Goal: Task Accomplishment & Management: Complete application form

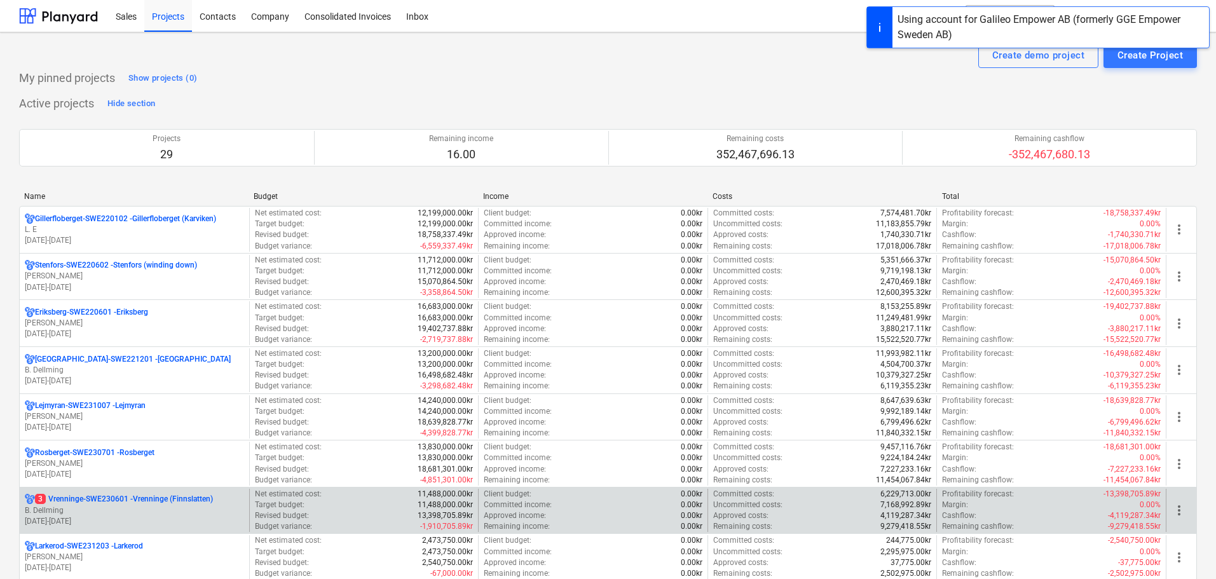
click at [146, 512] on p "B. Dellming" at bounding box center [134, 510] width 219 height 11
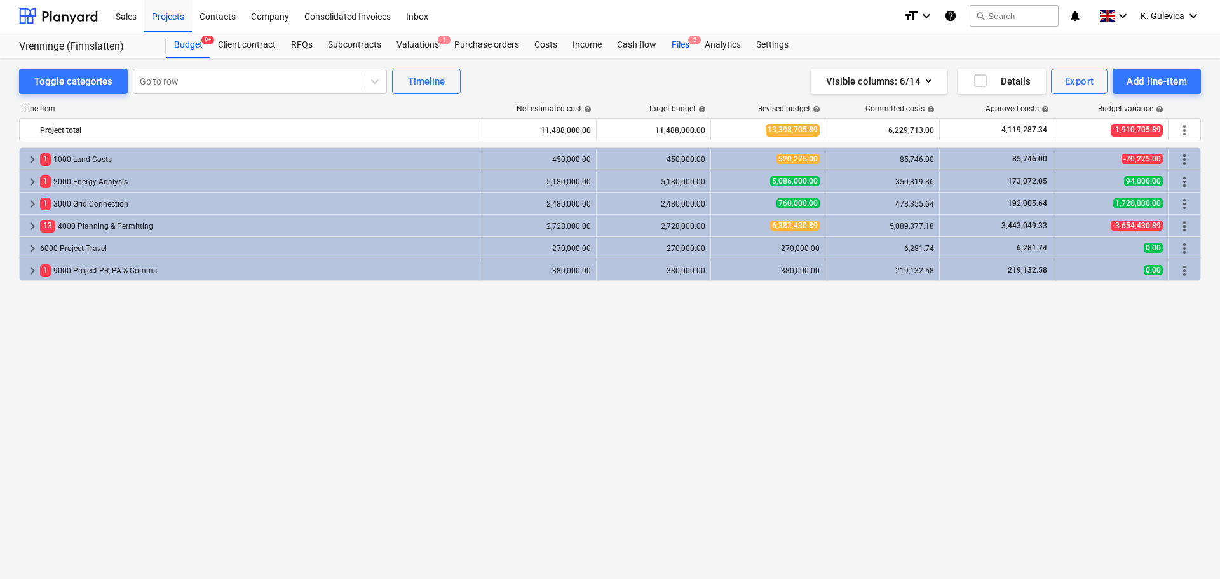
click at [677, 44] on div "Files 2" at bounding box center [680, 44] width 33 height 25
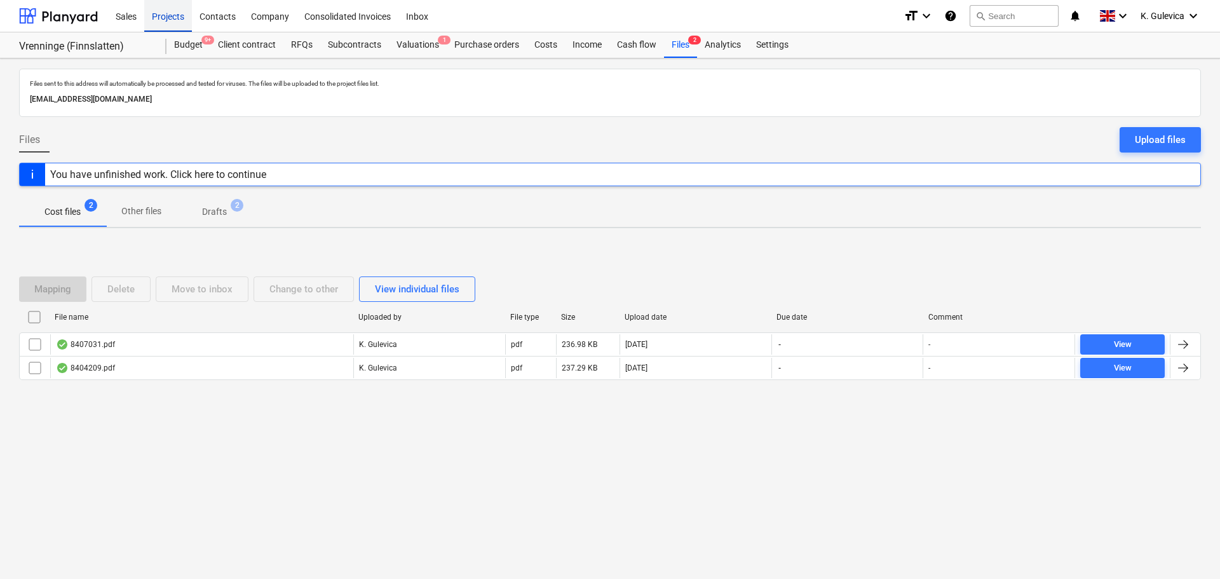
click at [165, 13] on div "Projects" at bounding box center [168, 15] width 48 height 32
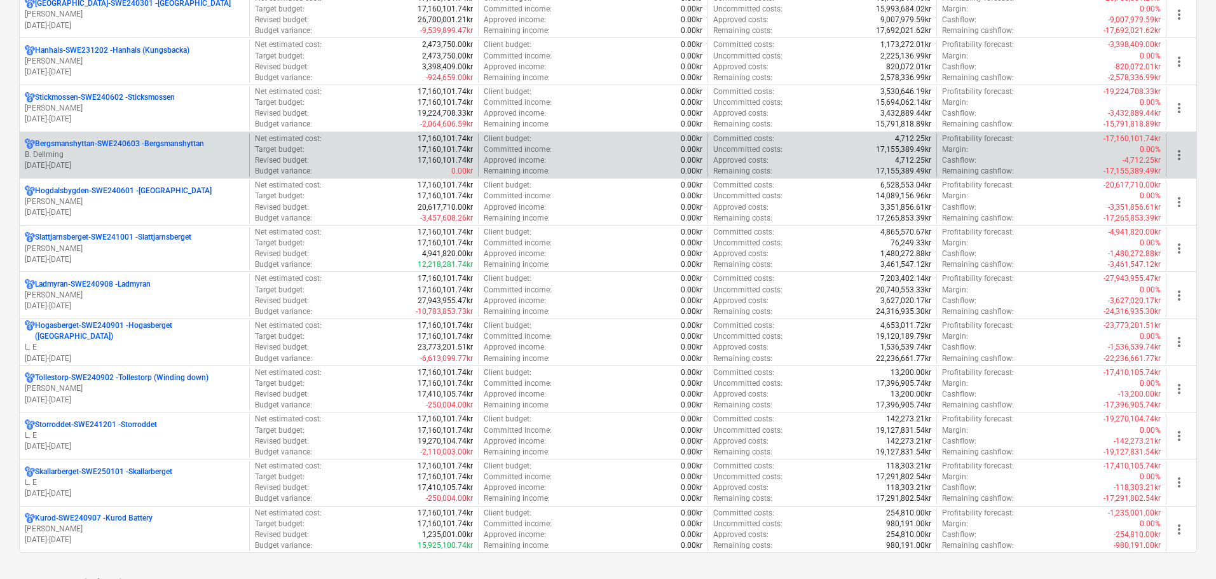
scroll to position [1017, 0]
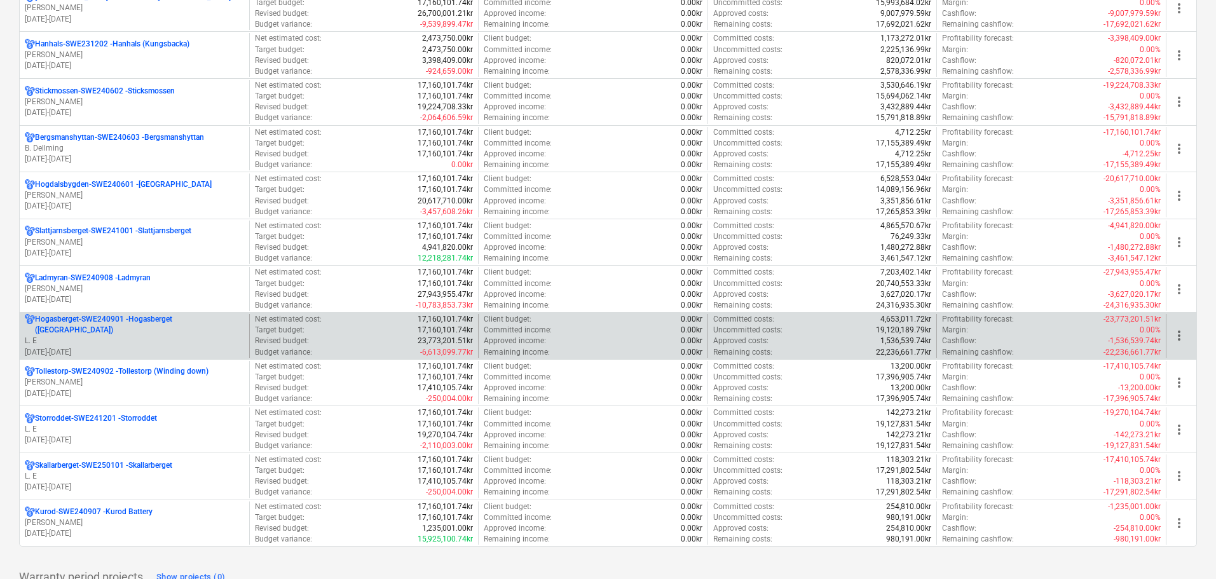
click at [105, 329] on p "[GEOGRAPHIC_DATA]-SWE240901 - [GEOGRAPHIC_DATA] ([GEOGRAPHIC_DATA])" at bounding box center [139, 325] width 209 height 22
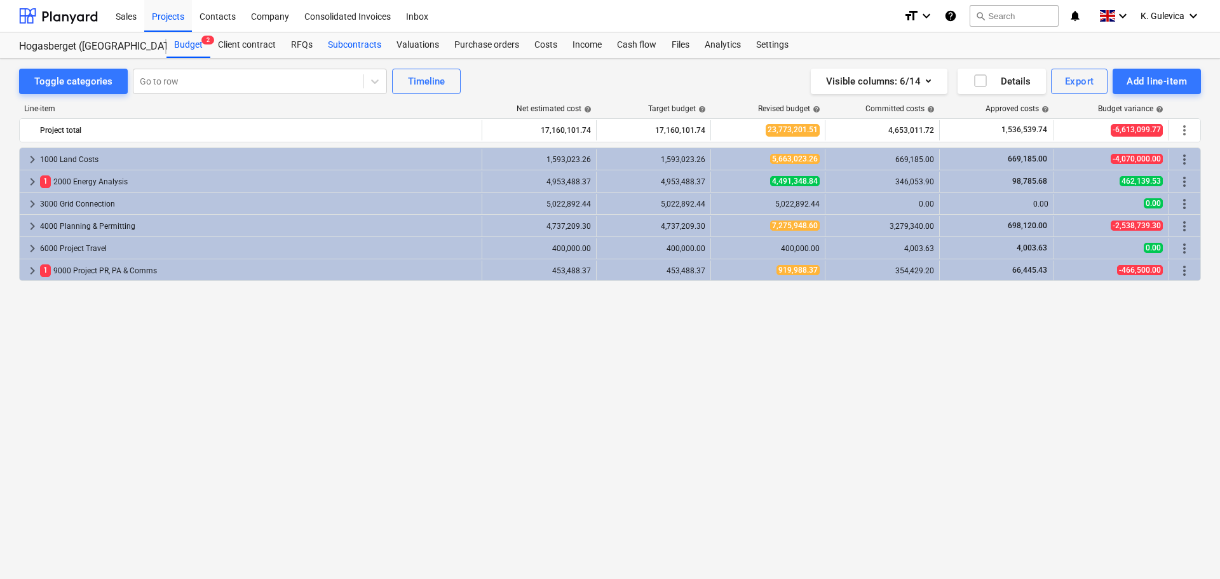
click at [367, 40] on div "Subcontracts" at bounding box center [354, 44] width 69 height 25
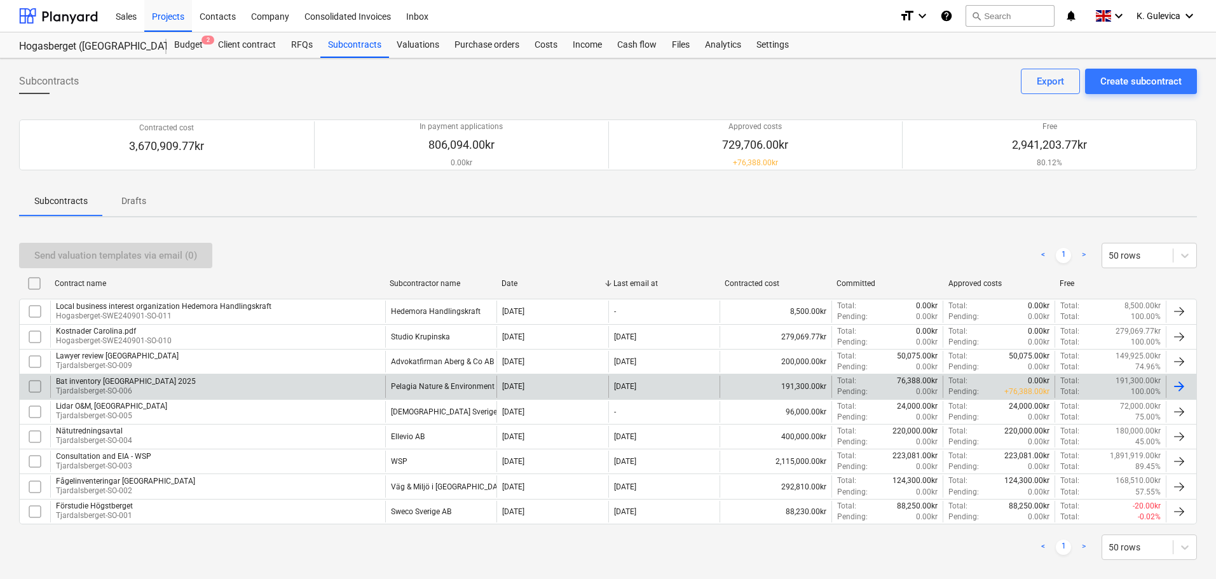
click at [192, 395] on div "Bat inventory [GEOGRAPHIC_DATA] 2025 [GEOGRAPHIC_DATA]-SO-006" at bounding box center [217, 387] width 335 height 22
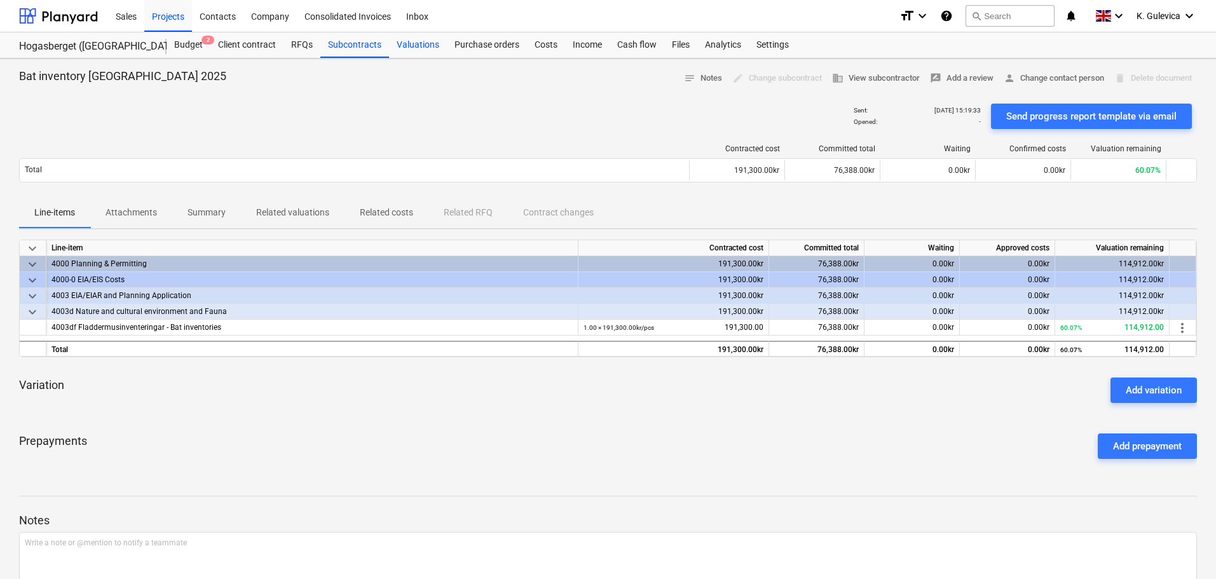
click at [405, 36] on div "Valuations" at bounding box center [418, 44] width 58 height 25
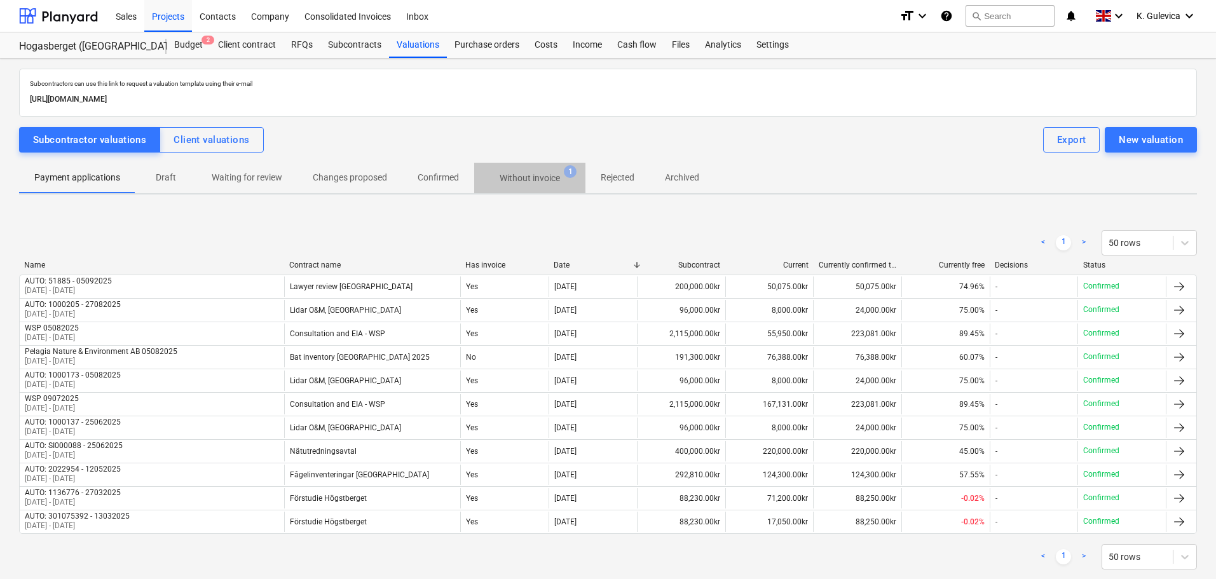
click at [543, 175] on p "Without invoice" at bounding box center [529, 178] width 60 height 13
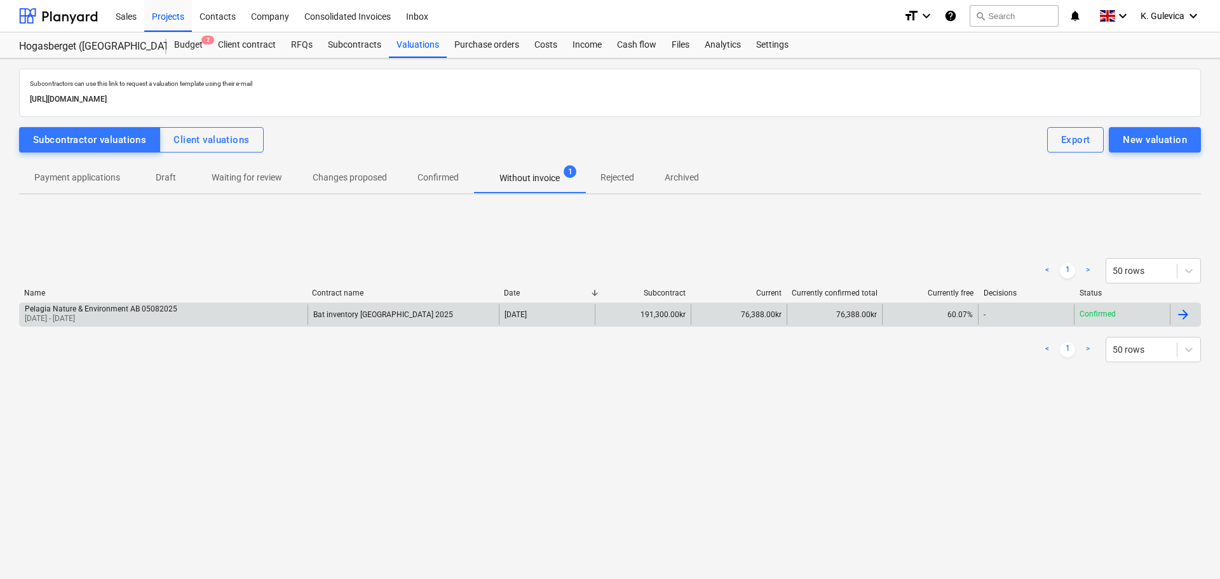
click at [272, 318] on div "Pelagia Nature & Environment AB 05082025 [DATE] - [DATE]" at bounding box center [164, 314] width 288 height 20
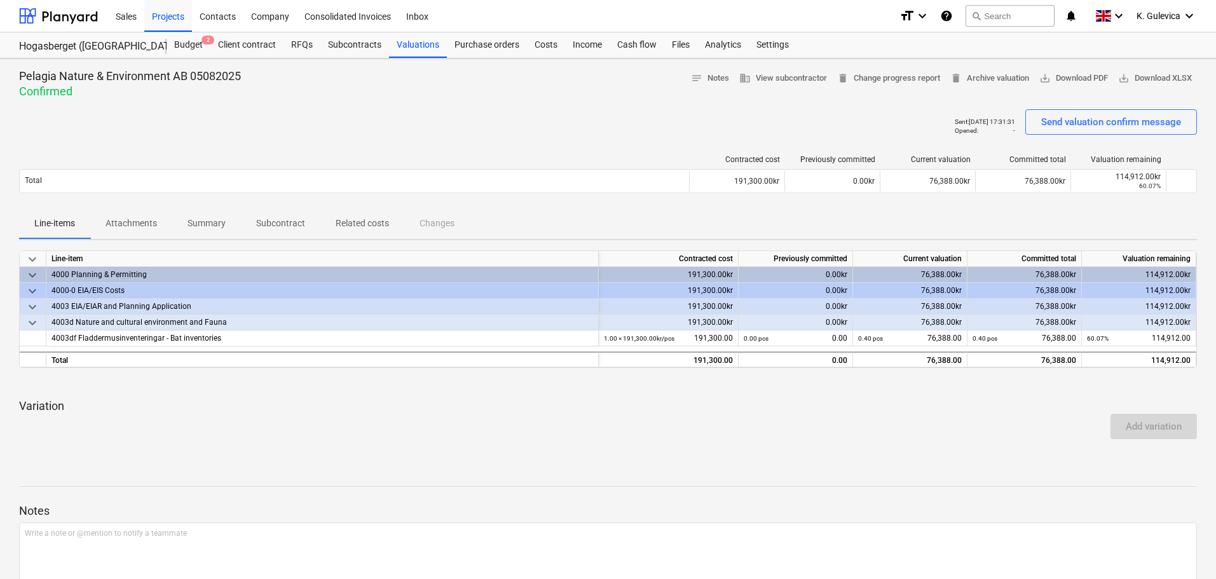
click at [131, 222] on p "Attachments" at bounding box center [130, 223] width 51 height 13
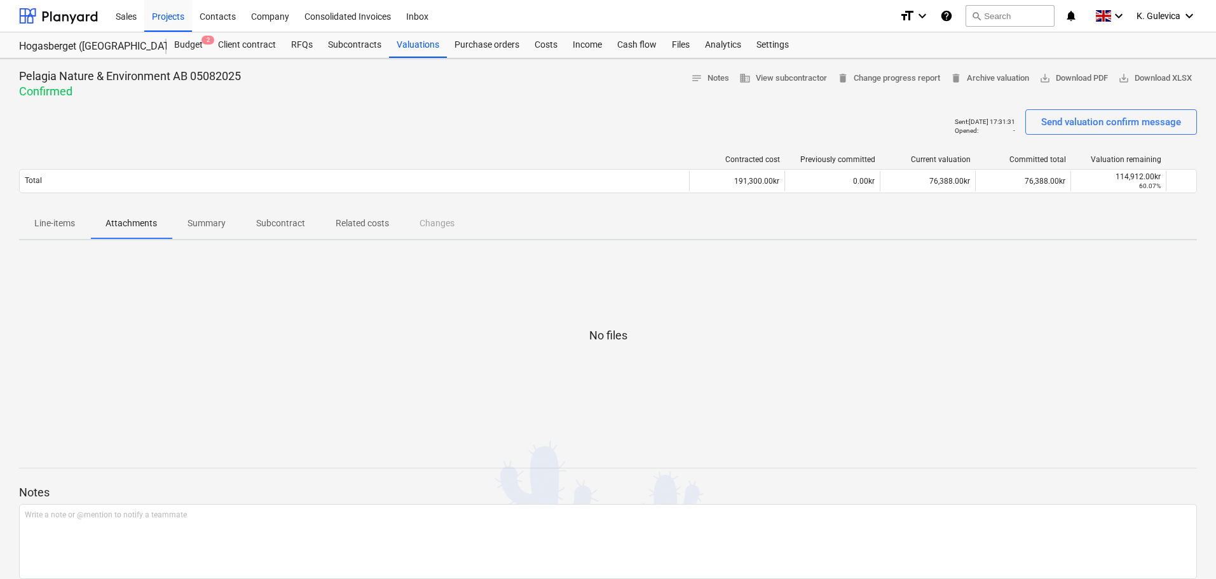
click at [55, 215] on span "Line-items" at bounding box center [54, 223] width 71 height 21
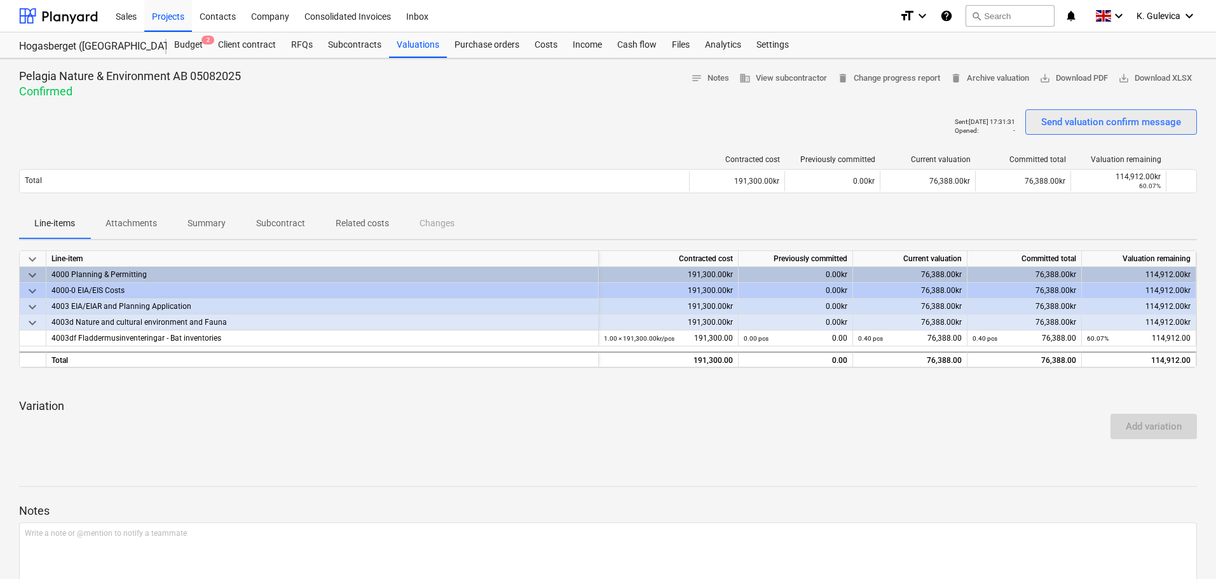
click at [1082, 123] on div "Send valuation confirm message" at bounding box center [1111, 122] width 140 height 17
click at [548, 45] on div "Costs" at bounding box center [546, 44] width 38 height 25
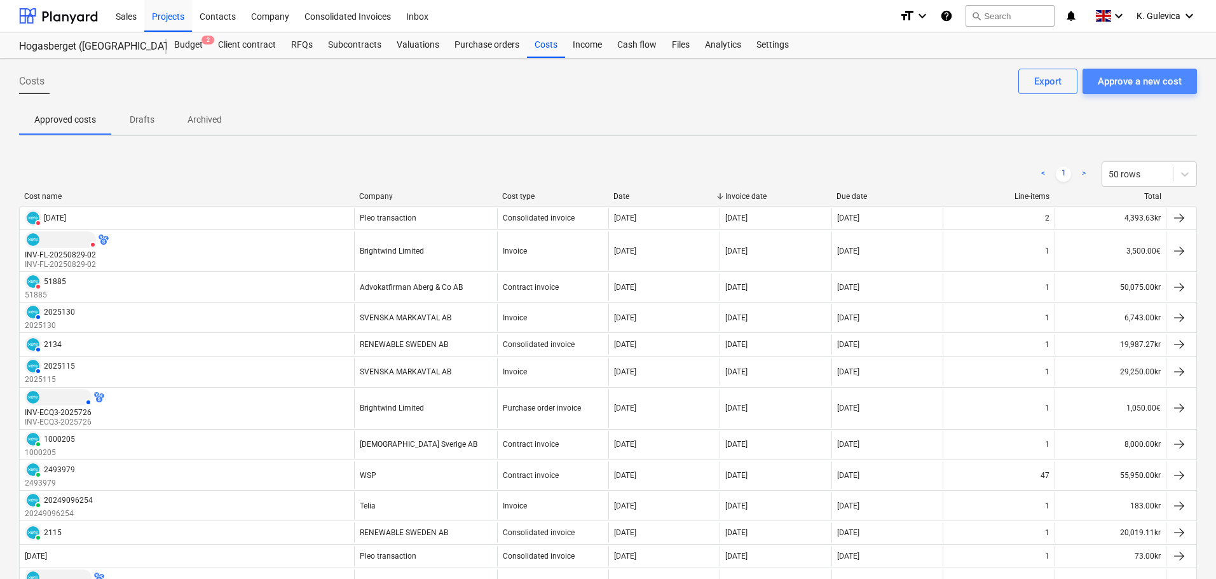
click at [1140, 86] on div "Approve a new cost" at bounding box center [1139, 81] width 84 height 17
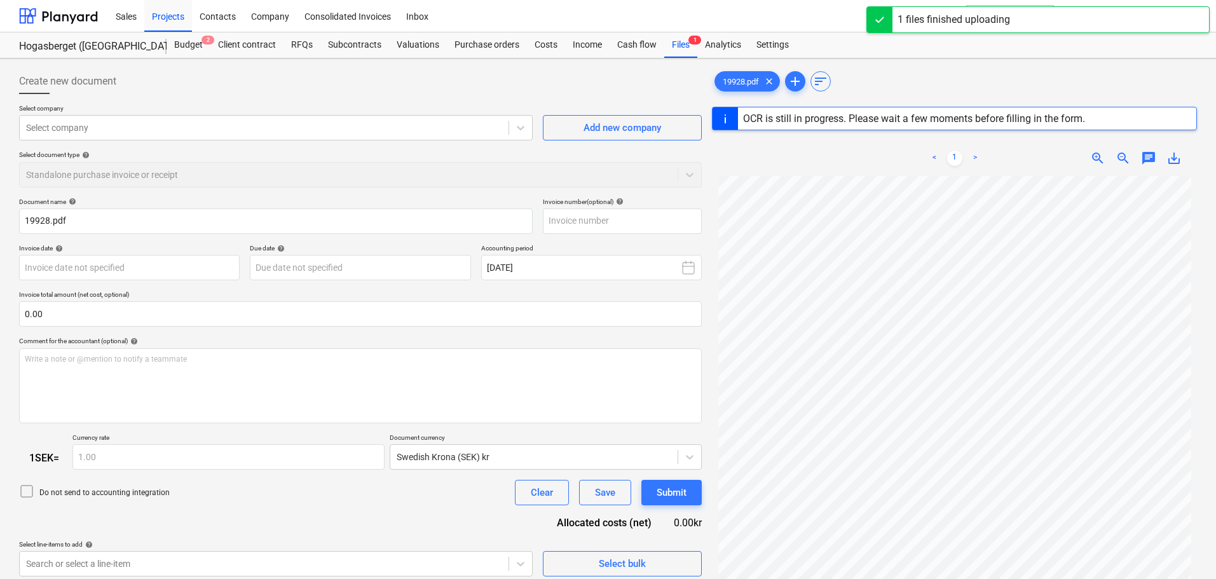
type input "19928"
type input "[DATE]"
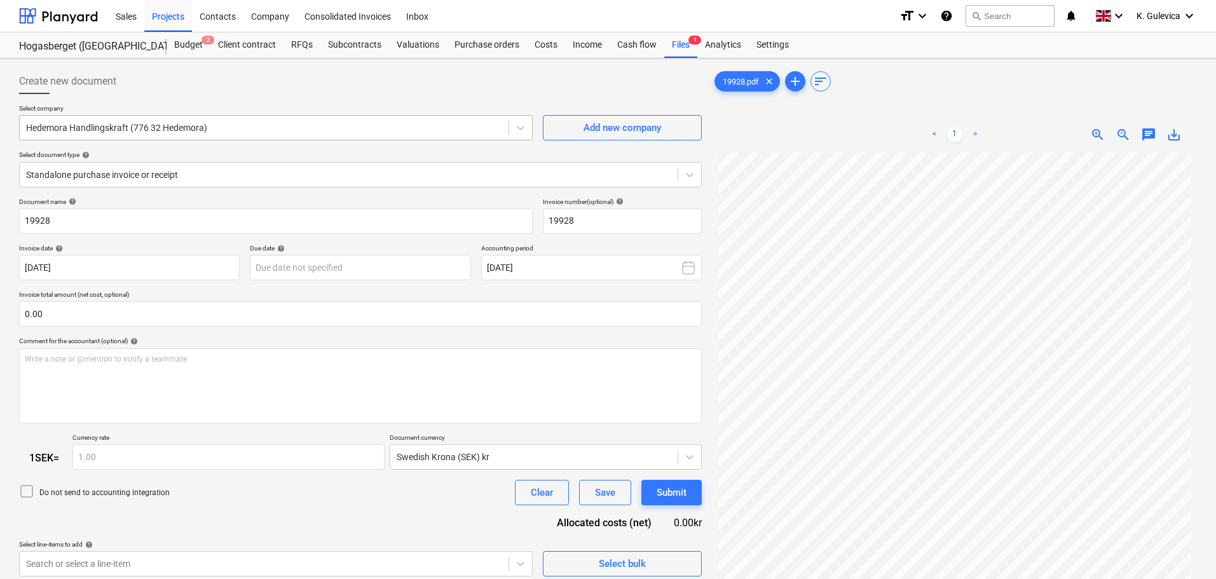
click at [379, 125] on div at bounding box center [264, 127] width 476 height 13
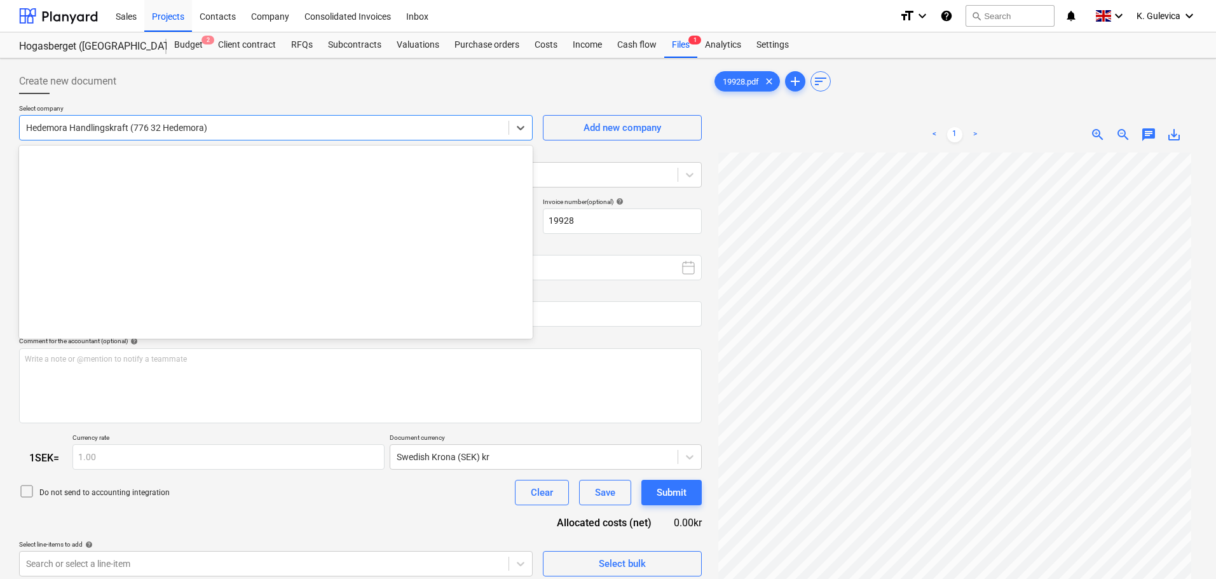
scroll to position [4537, 0]
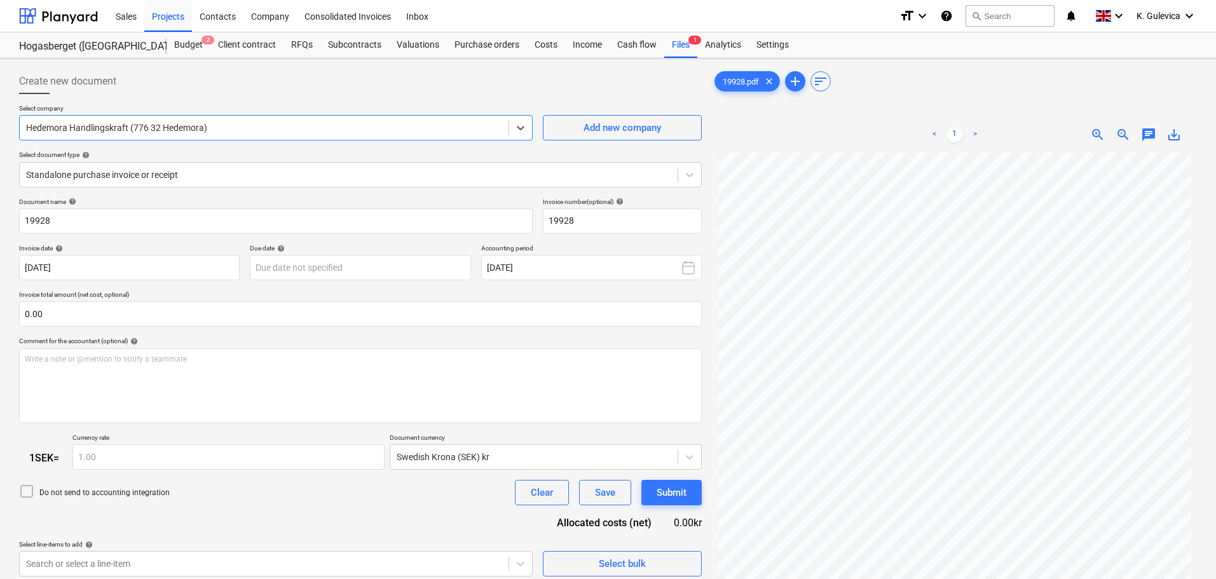
click at [379, 125] on div at bounding box center [264, 127] width 476 height 13
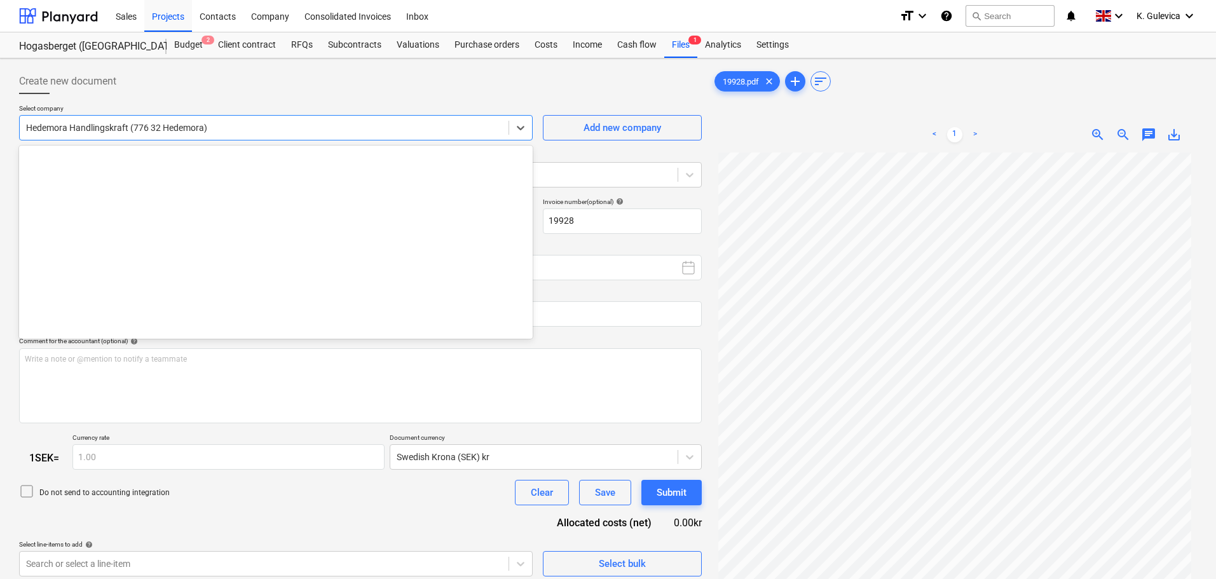
click at [379, 125] on div at bounding box center [264, 127] width 476 height 13
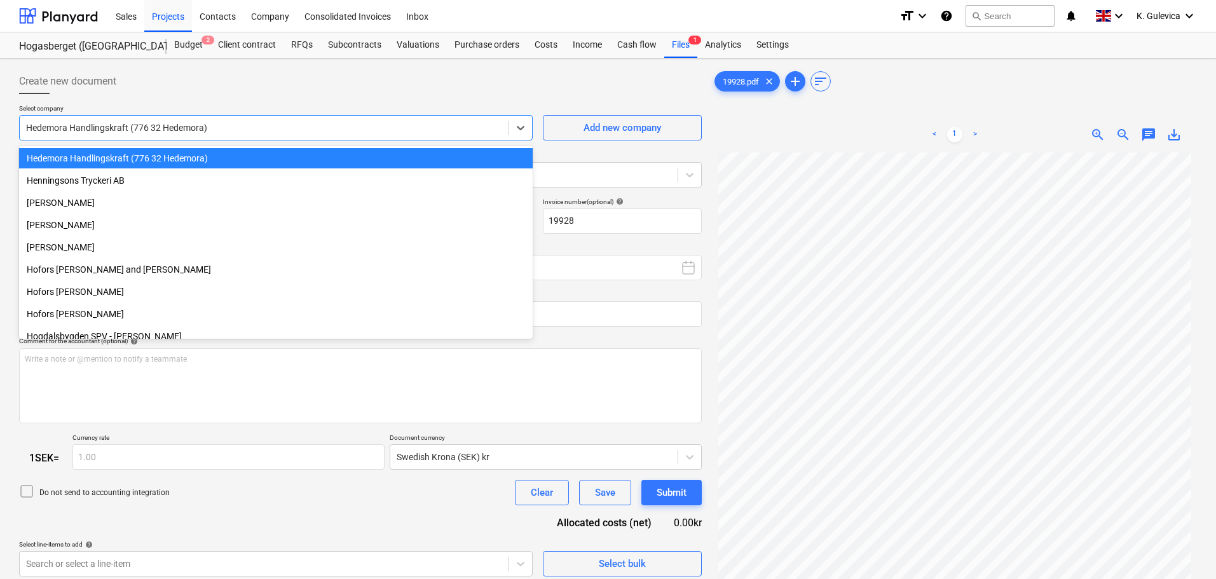
click at [379, 125] on div at bounding box center [264, 127] width 476 height 13
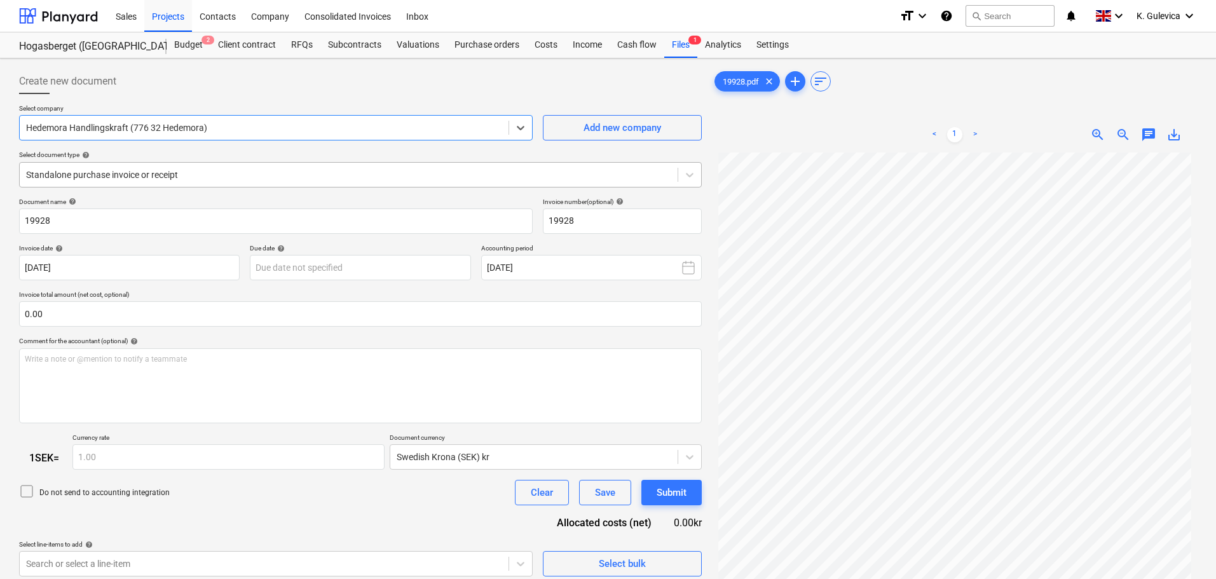
click at [497, 173] on div at bounding box center [348, 174] width 645 height 13
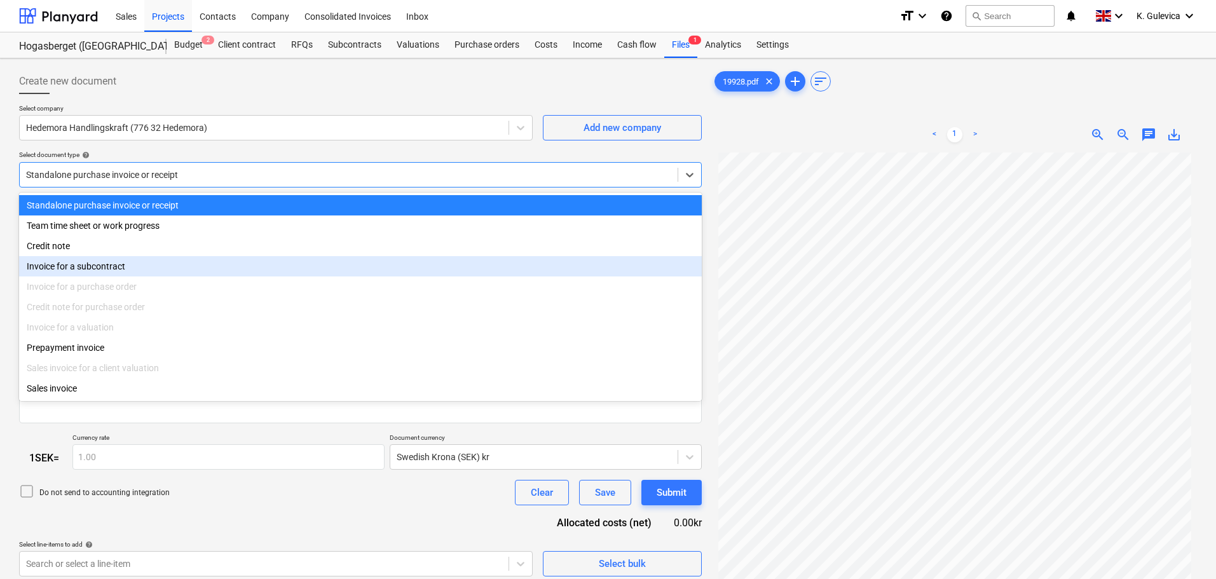
click at [83, 264] on div "Invoice for a subcontract" at bounding box center [360, 266] width 682 height 20
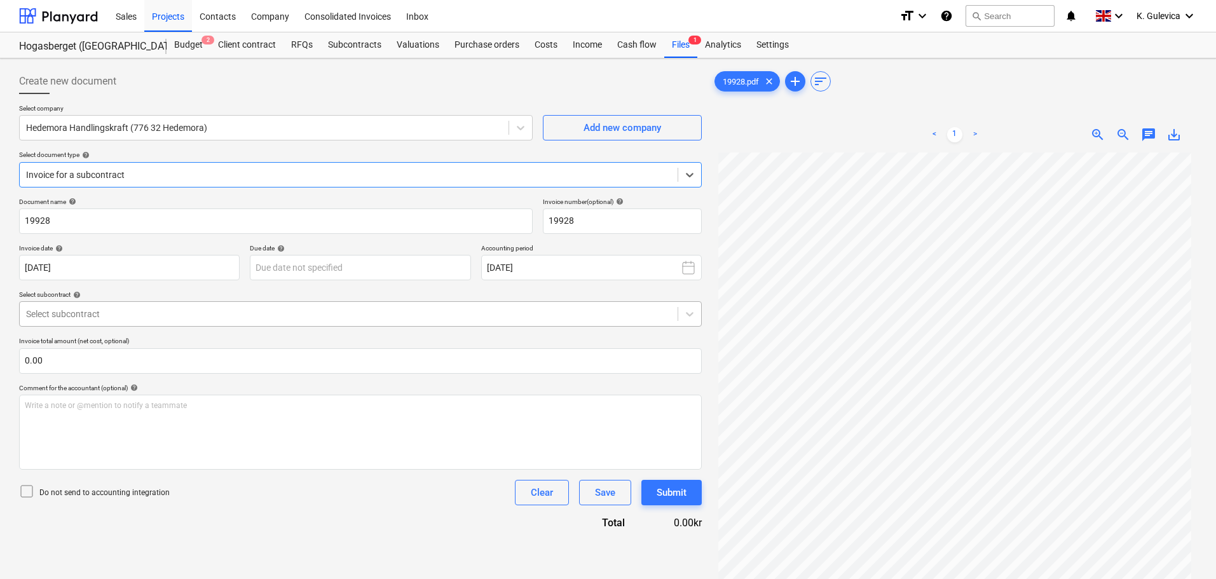
click at [165, 322] on div "Select subcontract" at bounding box center [349, 314] width 658 height 18
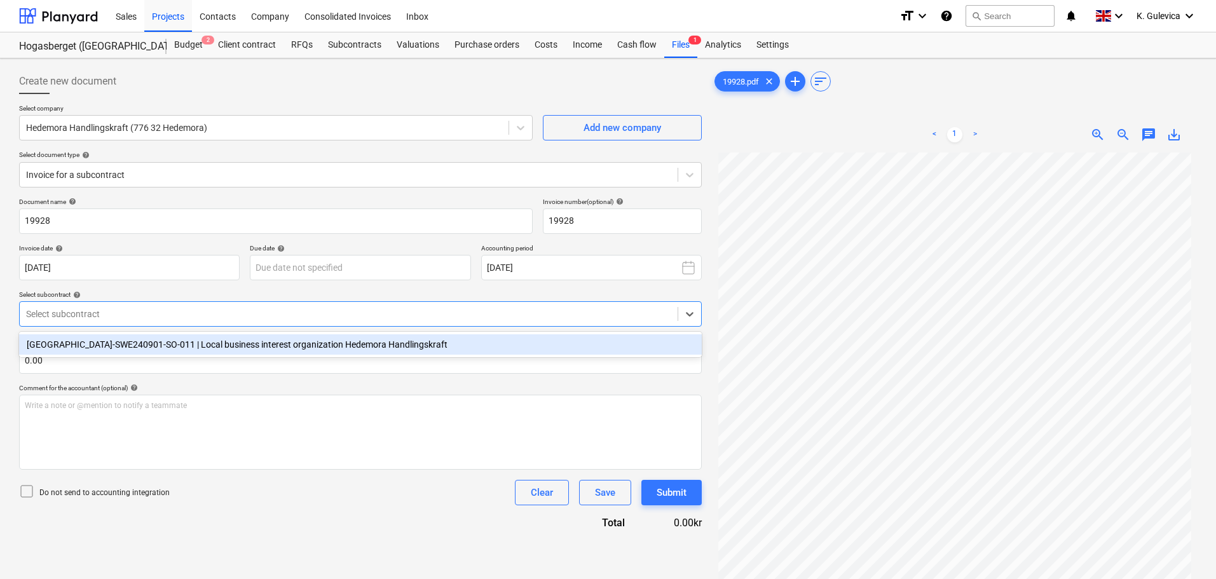
drag, startPoint x: 151, startPoint y: 348, endPoint x: 156, endPoint y: 328, distance: 20.3
click at [152, 348] on div "[GEOGRAPHIC_DATA]-SWE240901-SO-011 | Local business interest organization Hedem…" at bounding box center [360, 344] width 682 height 20
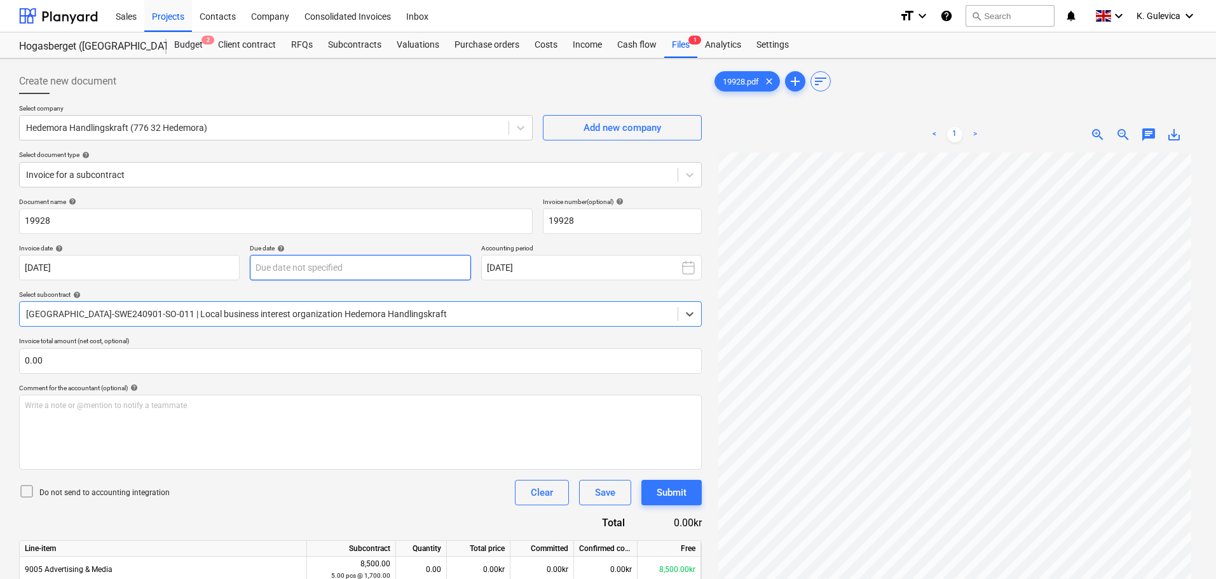
click at [295, 264] on body "Sales Projects Contacts Company Consolidated Invoices Inbox format_size keyboar…" at bounding box center [608, 289] width 1216 height 579
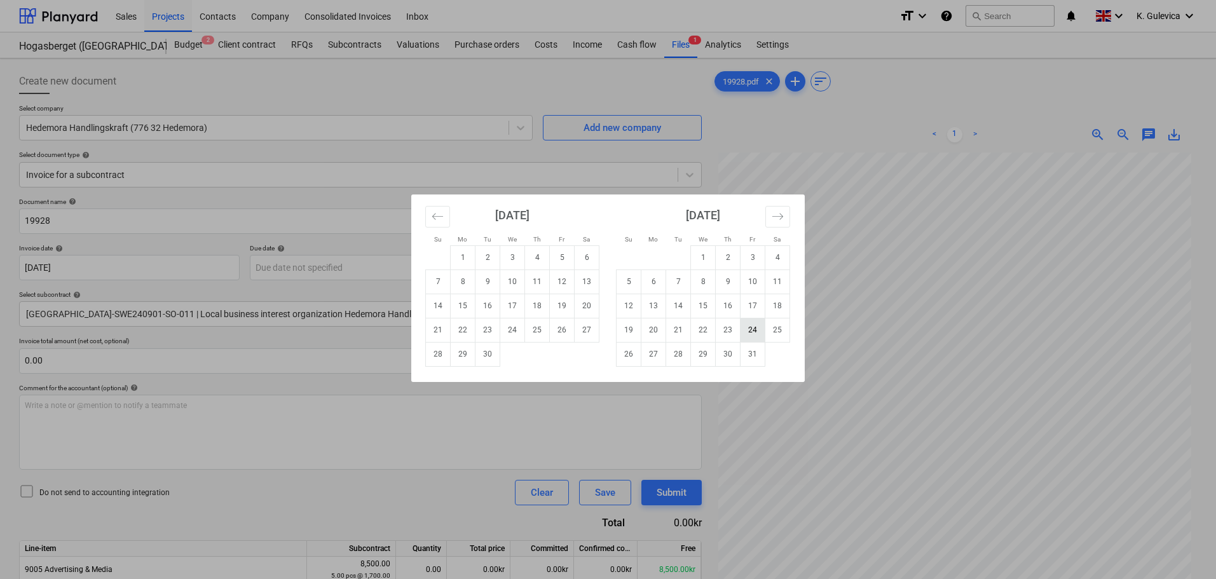
click at [746, 327] on td "24" at bounding box center [752, 330] width 25 height 24
type input "[DATE]"
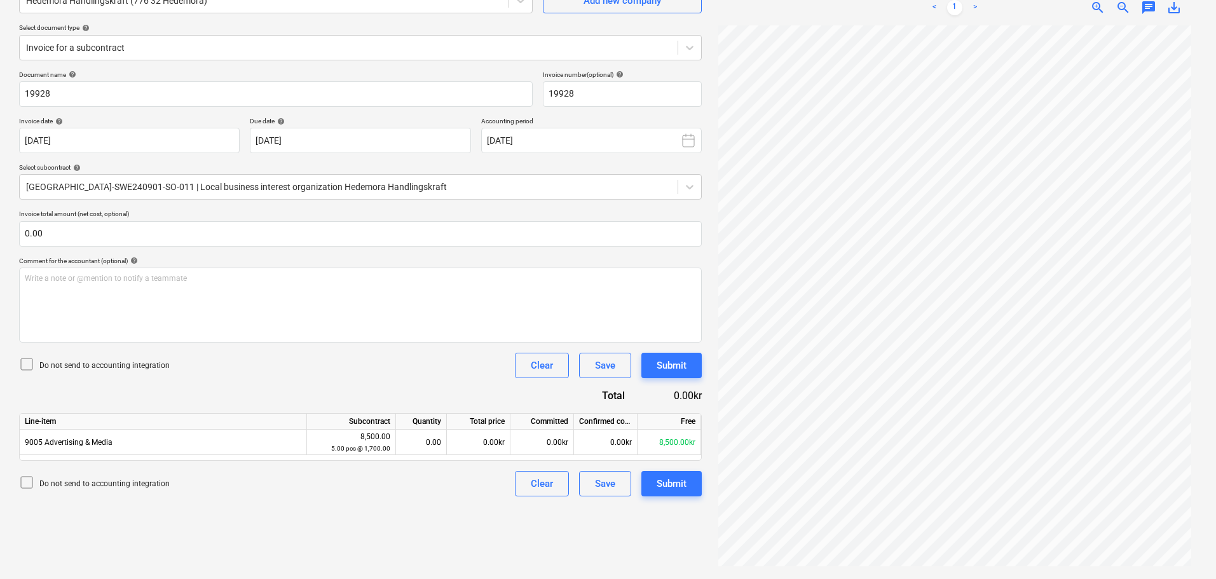
scroll to position [1, 0]
click at [478, 444] on div "0.00kr" at bounding box center [479, 442] width 64 height 25
type input "1700"
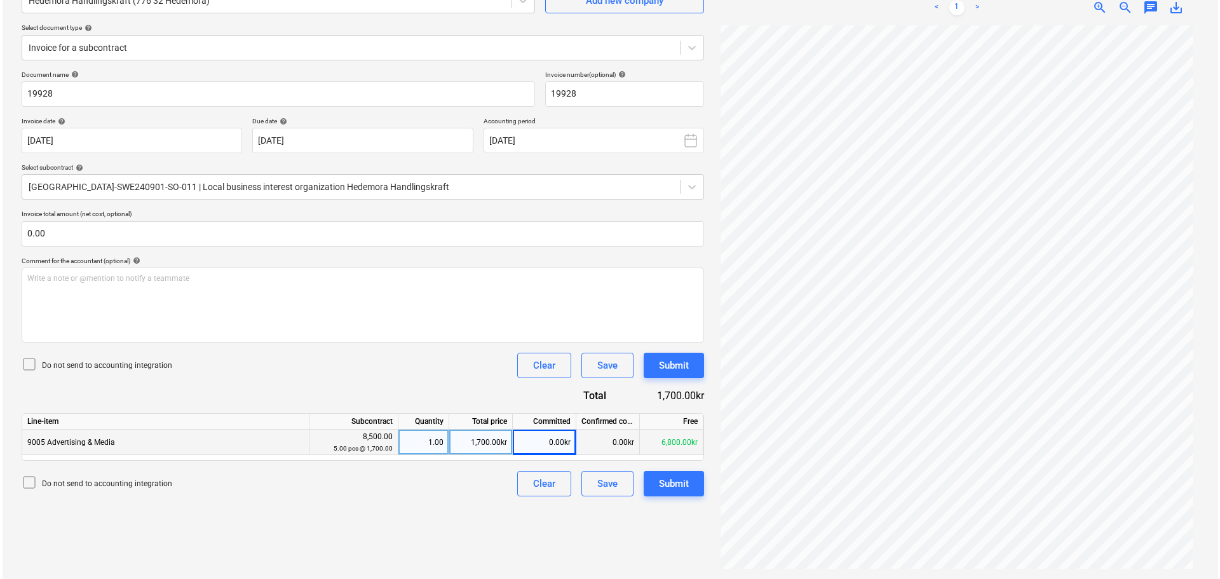
scroll to position [128, 0]
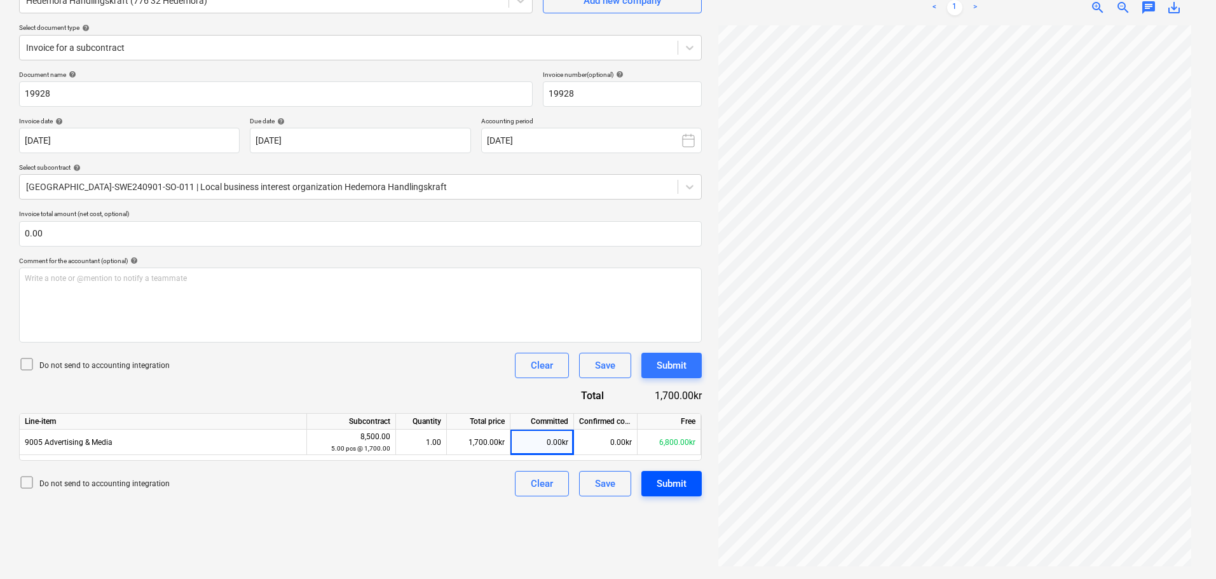
click at [682, 485] on div "Submit" at bounding box center [671, 483] width 30 height 17
